Goal: Task Accomplishment & Management: Manage account settings

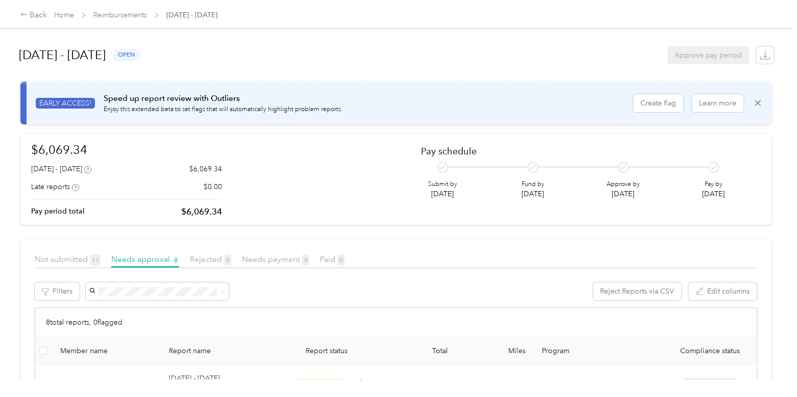
scroll to position [201, 0]
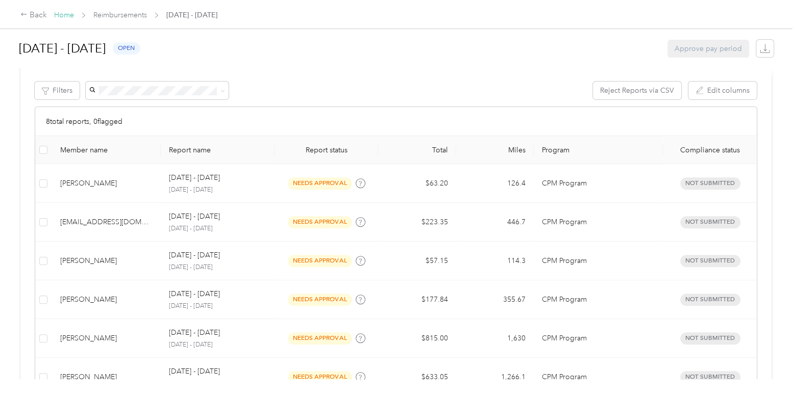
drag, startPoint x: 60, startPoint y: 9, endPoint x: 58, endPoint y: 17, distance: 8.4
click at [58, 17] on link "Home" at bounding box center [64, 15] width 20 height 9
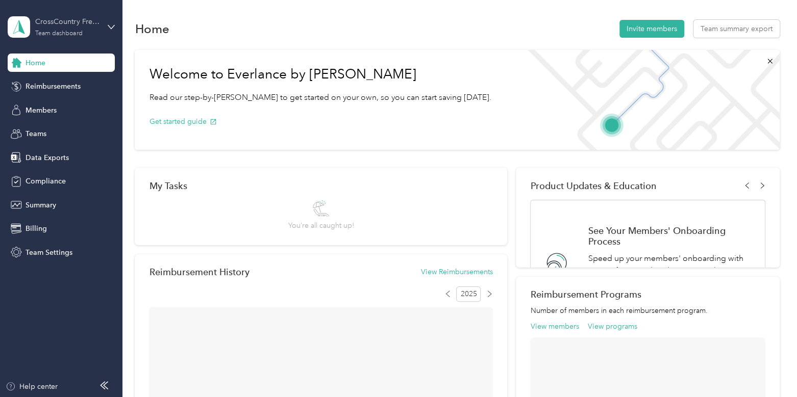
click at [67, 31] on div "Team dashboard" at bounding box center [58, 34] width 47 height 6
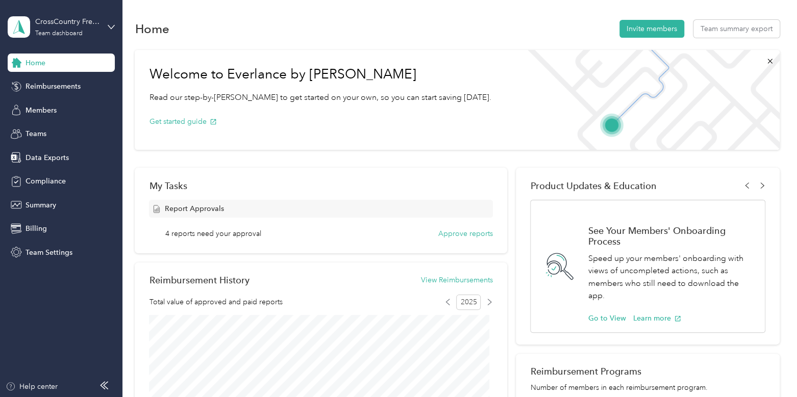
click at [62, 133] on div "Log out" at bounding box center [115, 130] width 201 height 18
